Goal: Information Seeking & Learning: Learn about a topic

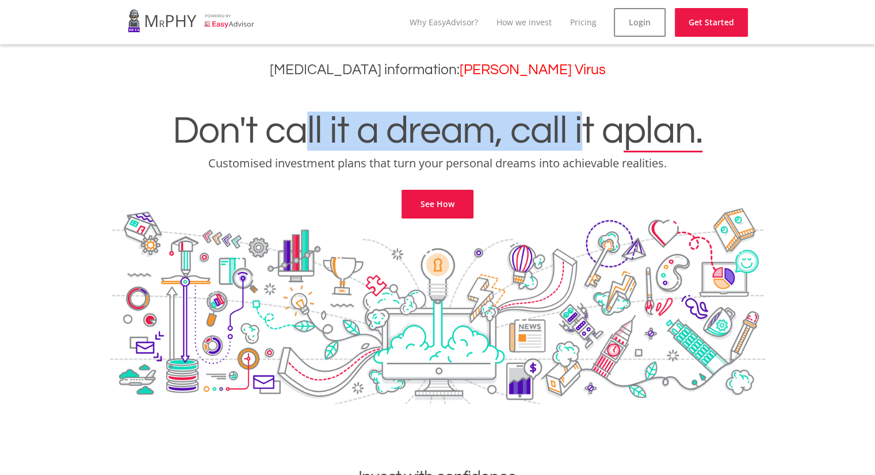
click at [609, 144] on h1 "Don't call it a dream, call it a plan." at bounding box center [438, 131] width 858 height 39
click at [610, 144] on h1 "Don't call it a dream, call it a plan." at bounding box center [438, 131] width 858 height 39
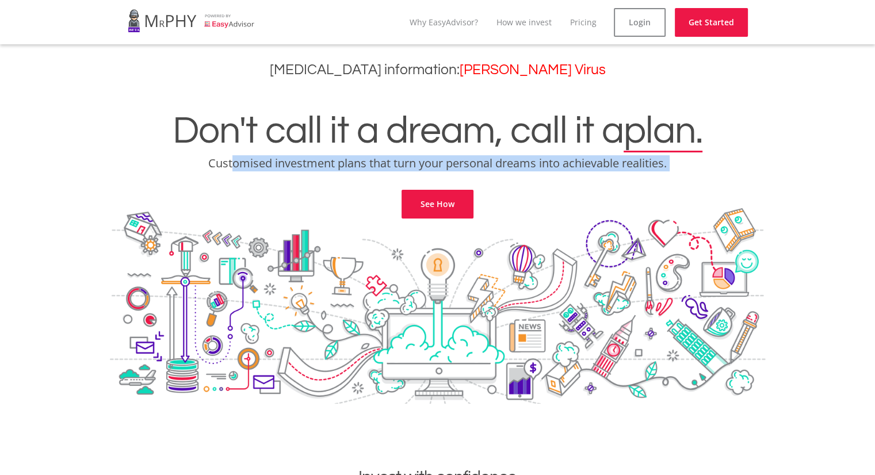
drag, startPoint x: 230, startPoint y: 165, endPoint x: 536, endPoint y: 180, distance: 306.0
click at [533, 180] on div "Don't call it a dream, call it a plan. Customised investment plans that turn yo…" at bounding box center [438, 151] width 858 height 136
click at [555, 178] on div "Don't call it a dream, call it a plan. Customised investment plans that turn yo…" at bounding box center [438, 151] width 858 height 136
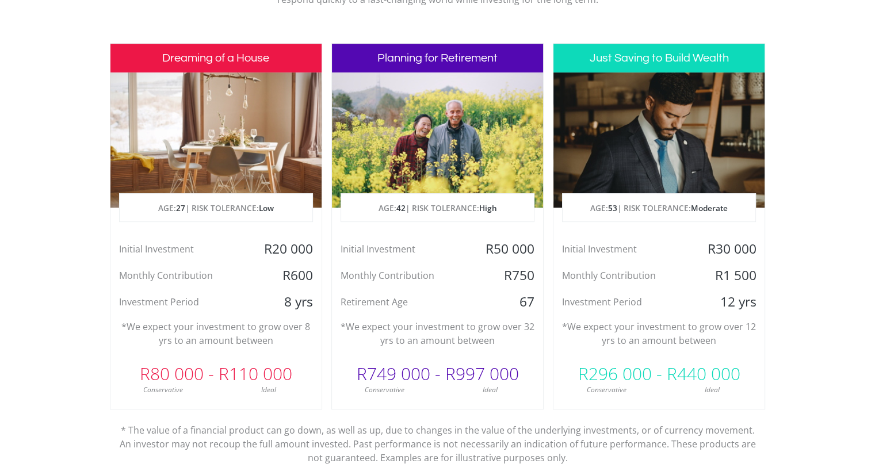
scroll to position [576, 0]
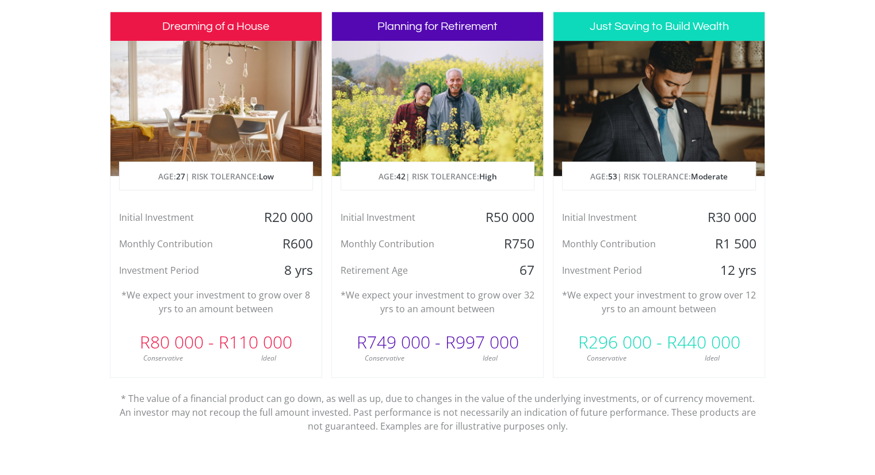
click at [55, 209] on section "Invest with confidence We ensure that your investments makes sense specifically…" at bounding box center [437, 195] width 875 height 606
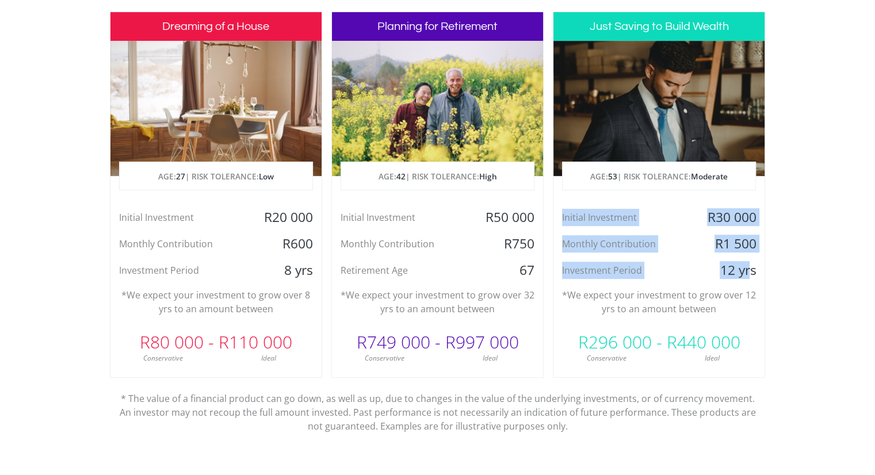
drag, startPoint x: 559, startPoint y: 216, endPoint x: 748, endPoint y: 262, distance: 194.4
click at [748, 262] on div "Initial Investment R30 000 Monthly Contribution R1 500 Investment Period 12 yrs" at bounding box center [659, 244] width 211 height 70
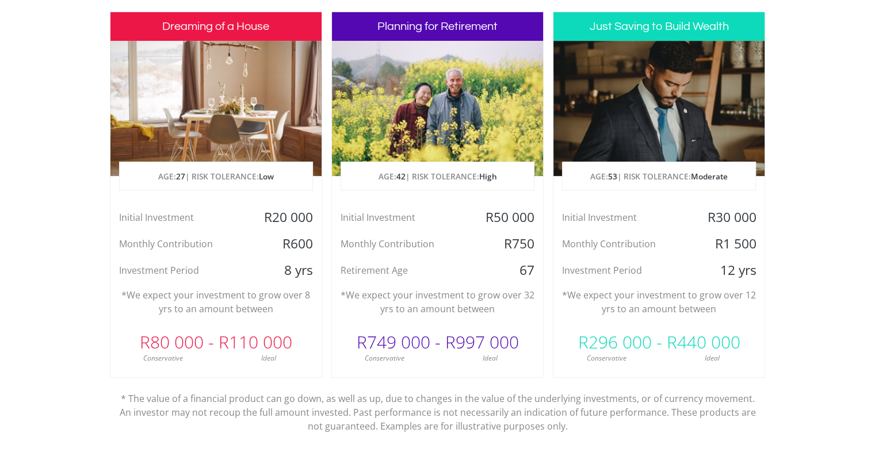
click at [456, 254] on div "Initial Investment R50 000 Monthly Contribution R750 Retirement Age [DEMOGRAPHI…" at bounding box center [437, 244] width 211 height 70
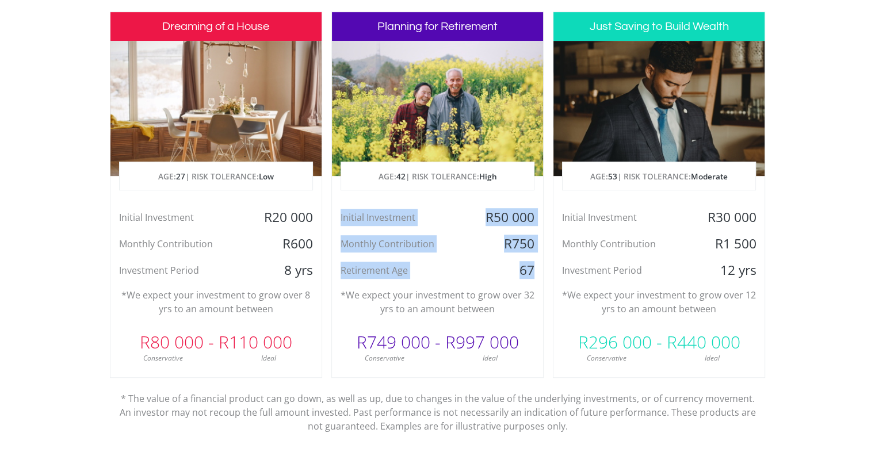
drag, startPoint x: 539, startPoint y: 271, endPoint x: 345, endPoint y: 211, distance: 202.4
click at [344, 210] on div "Initial Investment R50 000 Monthly Contribution R750 Retirement Age [DEMOGRAPHI…" at bounding box center [437, 244] width 211 height 70
click at [467, 270] on div "Retirement Age" at bounding box center [402, 270] width 141 height 17
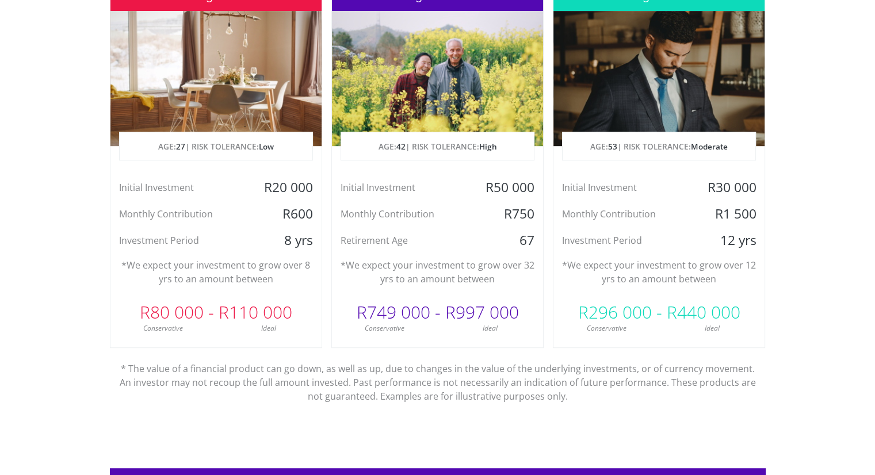
scroll to position [633, 0]
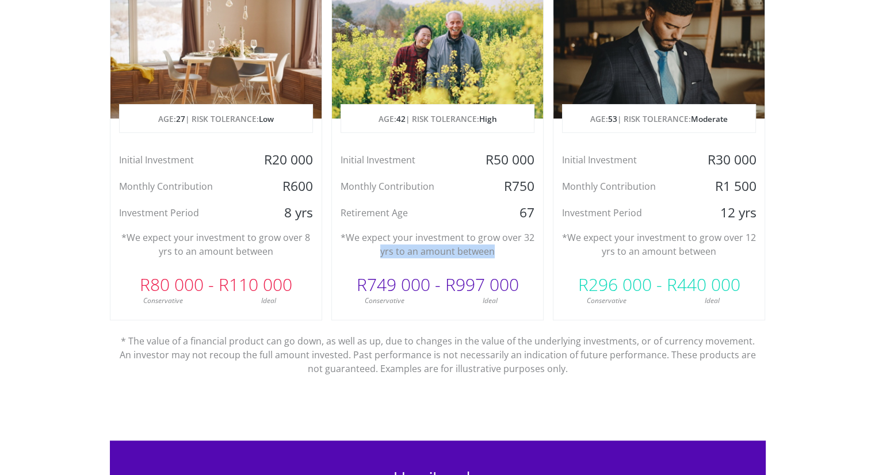
drag, startPoint x: 382, startPoint y: 251, endPoint x: 502, endPoint y: 254, distance: 119.7
click at [502, 254] on p "*We expect your investment to grow over 32 yrs to an amount between" at bounding box center [438, 245] width 194 height 28
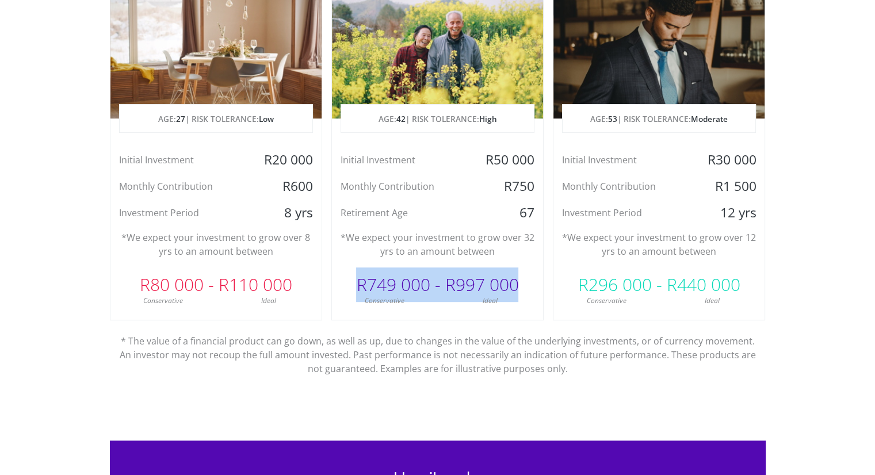
drag, startPoint x: 360, startPoint y: 284, endPoint x: 531, endPoint y: 292, distance: 171.1
click at [529, 289] on div "R749 000 - R997 000" at bounding box center [437, 285] width 211 height 35
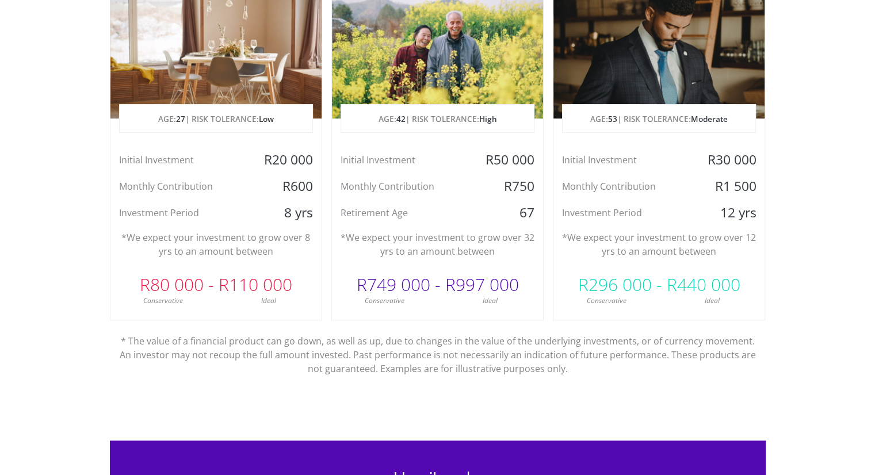
click at [523, 307] on div "Planning for Retirement AGE: [DEMOGRAPHIC_DATA] | RISK TOLERANCE: High Initial …" at bounding box center [437, 137] width 212 height 367
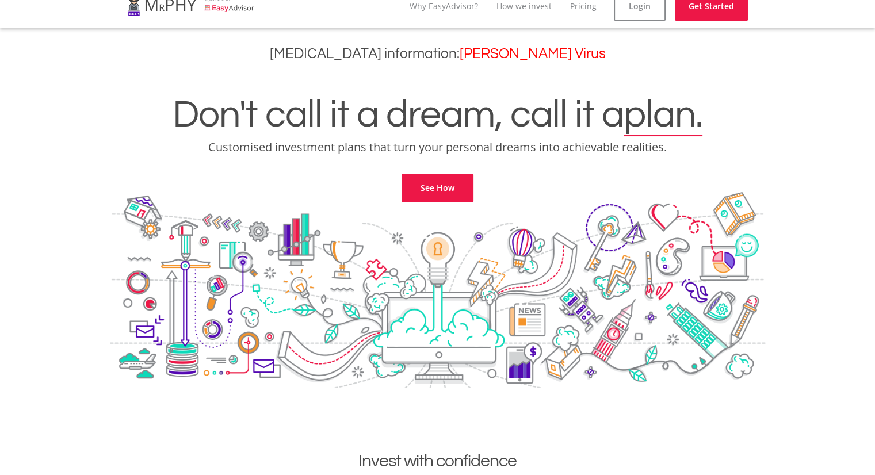
scroll to position [0, 0]
